Goal: Task Accomplishment & Management: Use online tool/utility

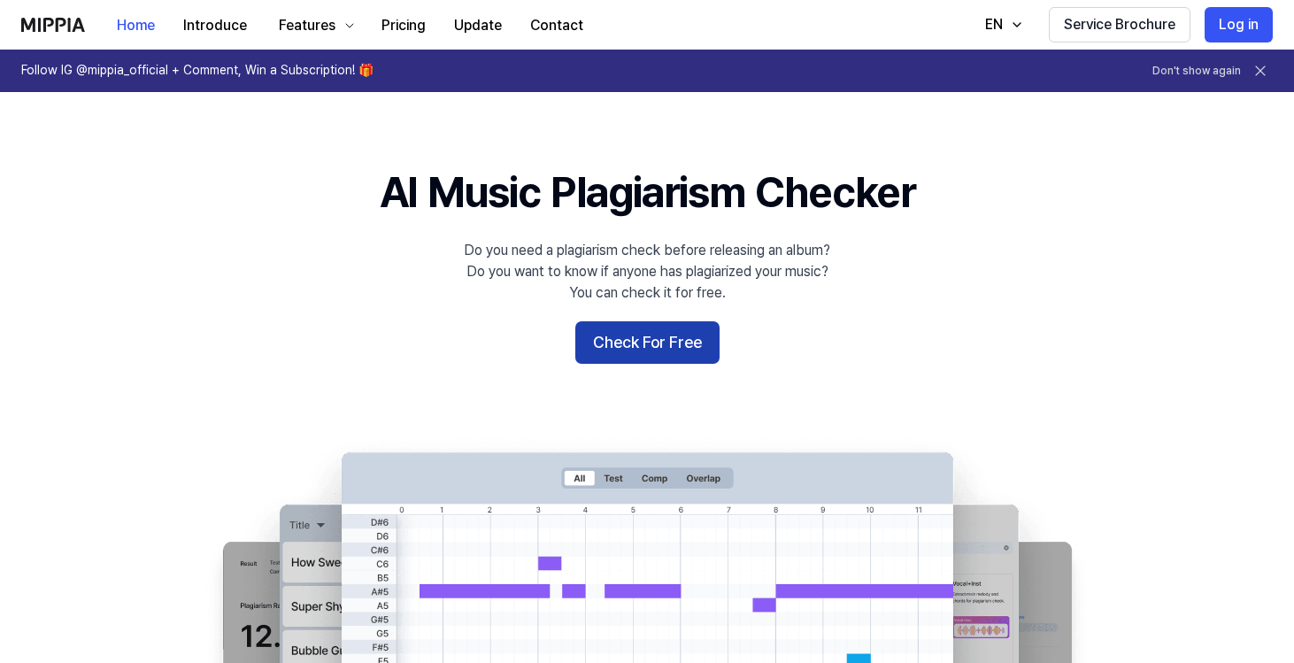
click at [629, 348] on button "Check For Free" at bounding box center [647, 342] width 144 height 42
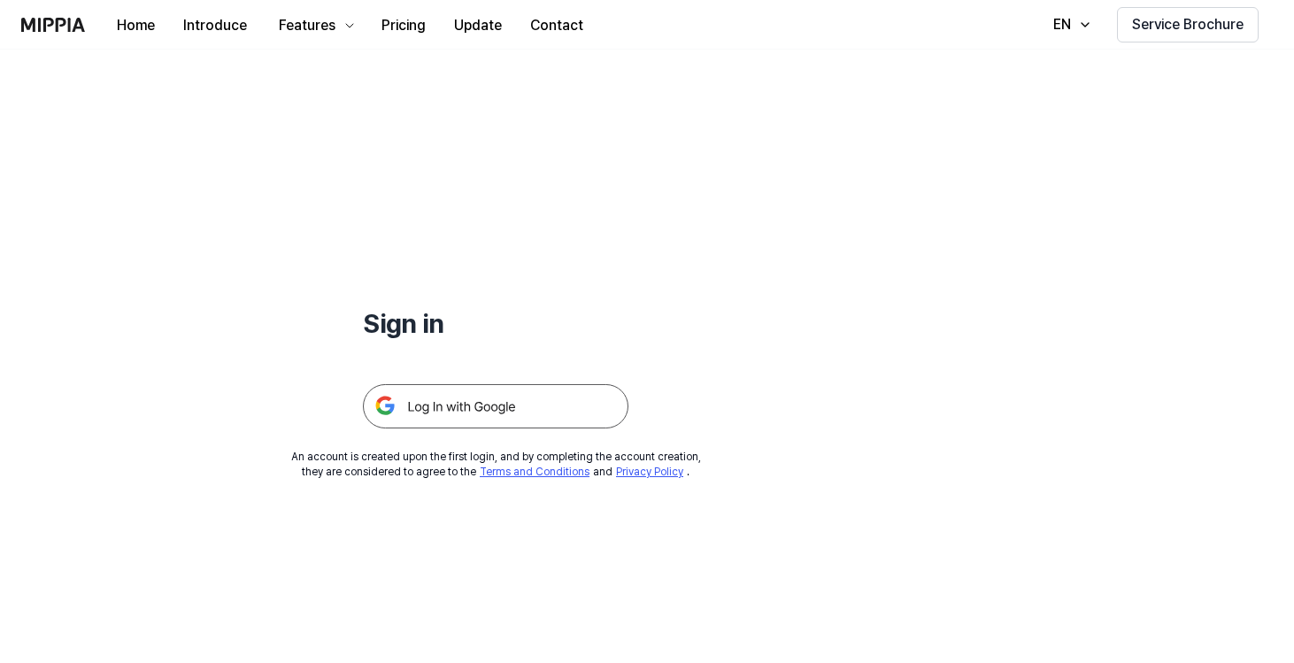
click at [559, 399] on img at bounding box center [496, 406] width 266 height 44
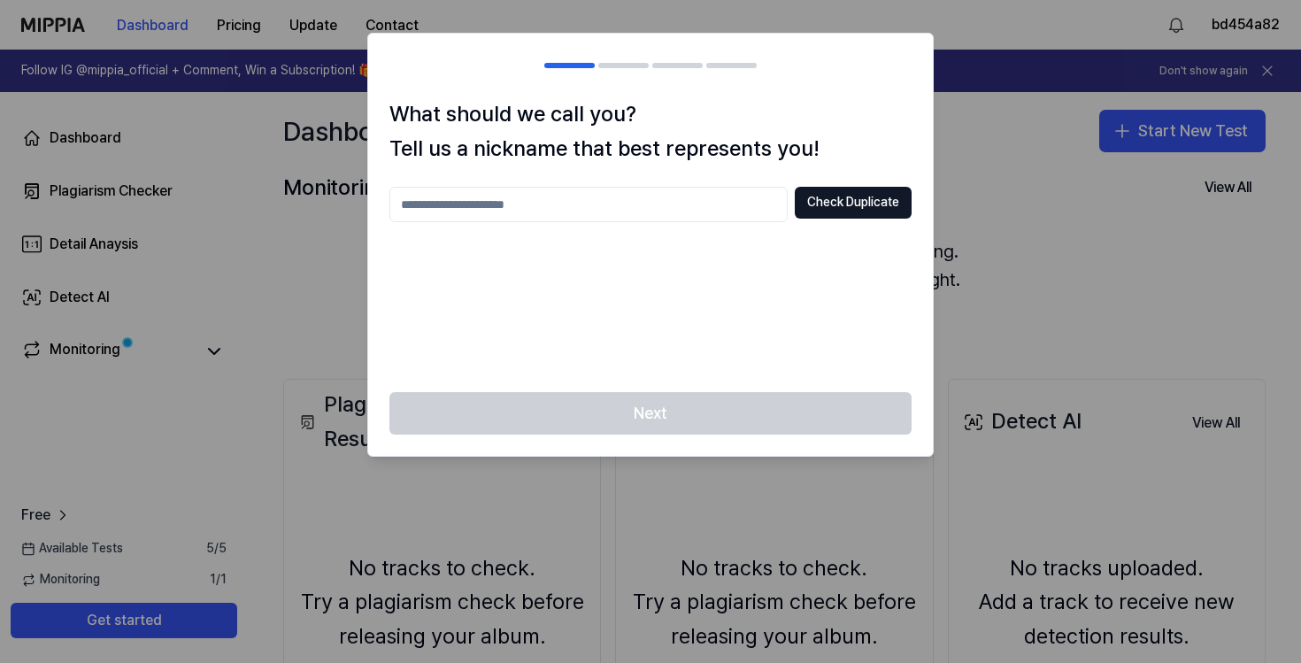
click at [694, 200] on input "text" at bounding box center [588, 204] width 398 height 35
type input "********"
